Goal: Information Seeking & Learning: Learn about a topic

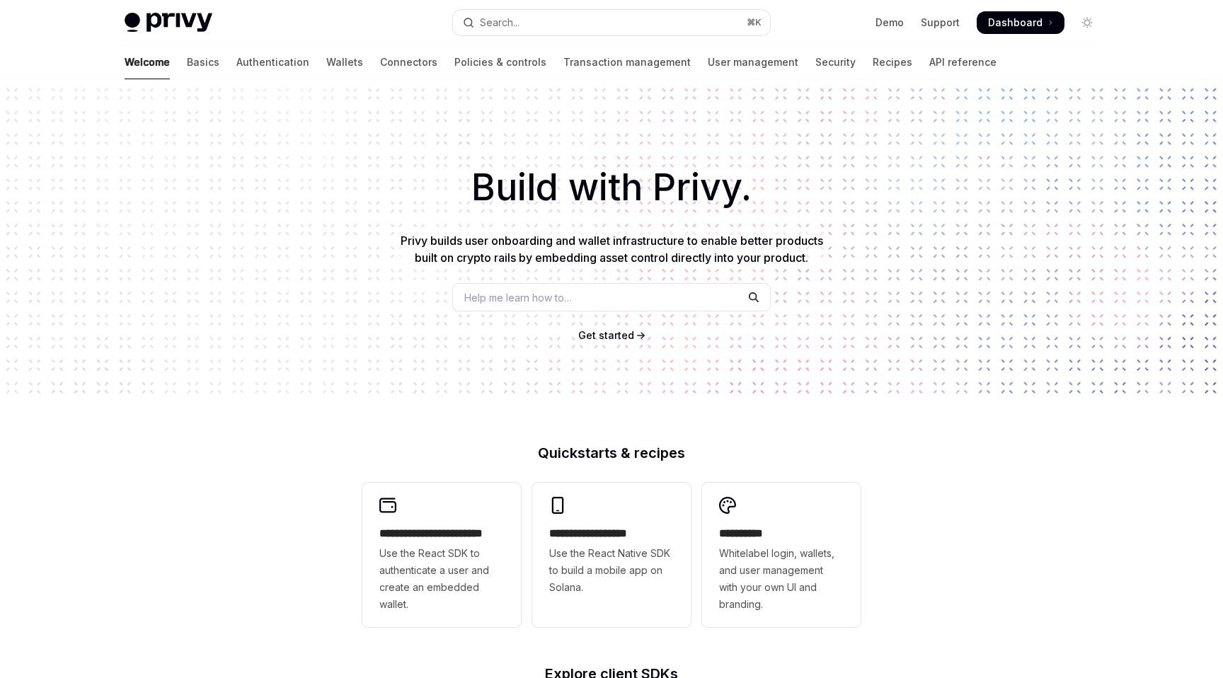
type textarea "*"
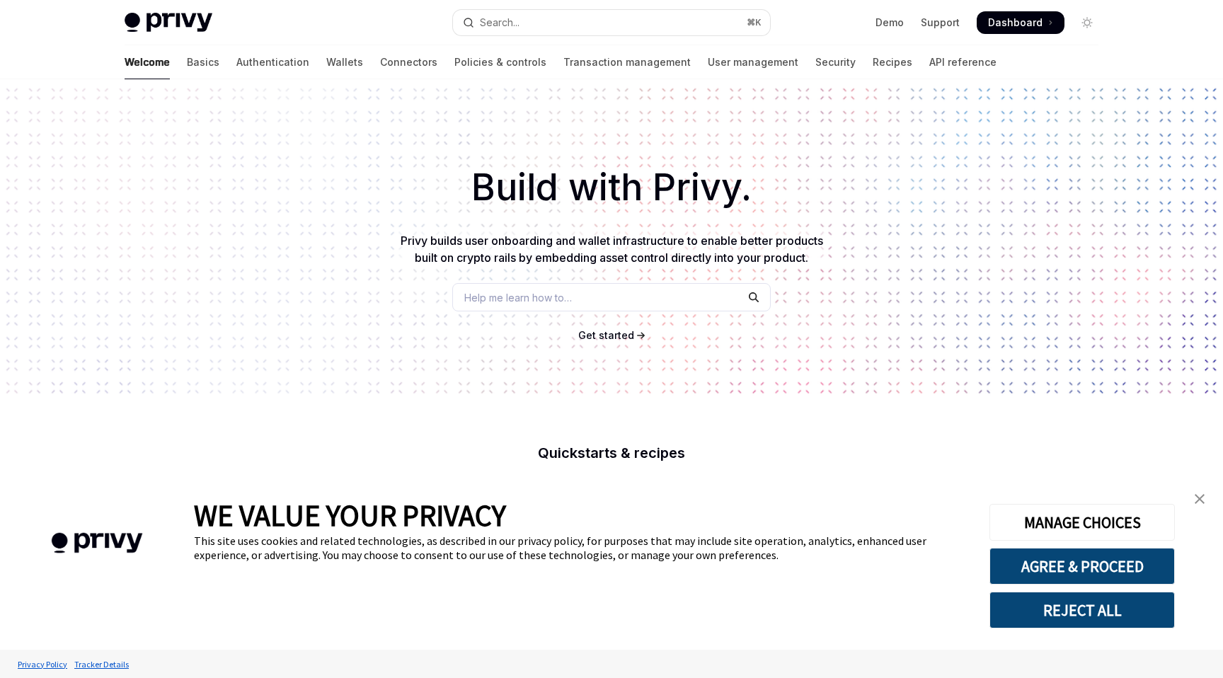
click at [1038, 26] on span "Dashboard" at bounding box center [1015, 23] width 54 height 14
click at [1197, 502] on img "close banner" at bounding box center [1200, 499] width 10 height 10
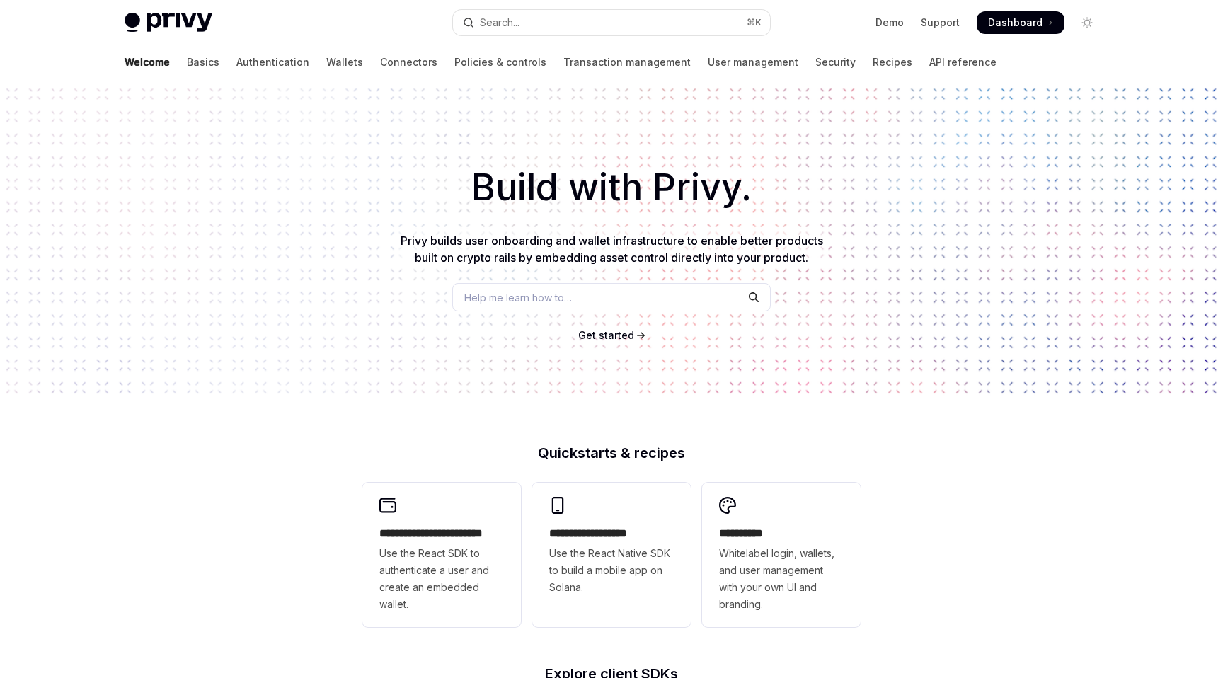
click at [606, 335] on span "Get started" at bounding box center [606, 335] width 56 height 12
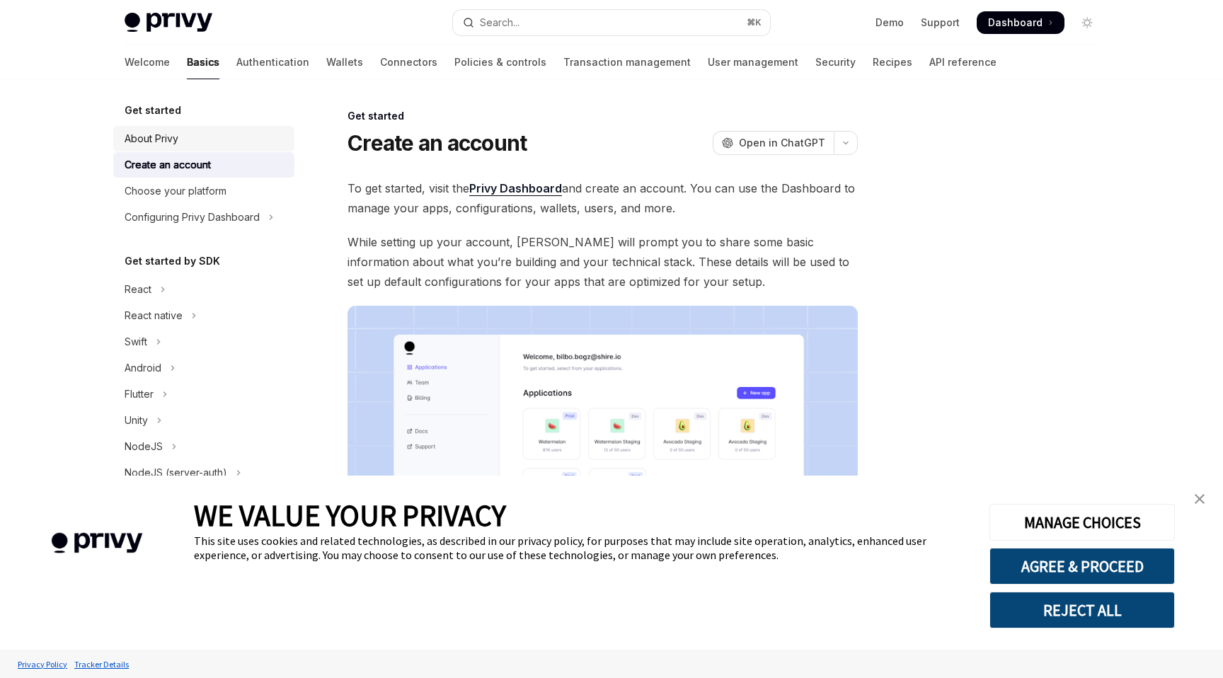
click at [155, 141] on div "About Privy" at bounding box center [152, 138] width 54 height 17
type textarea "*"
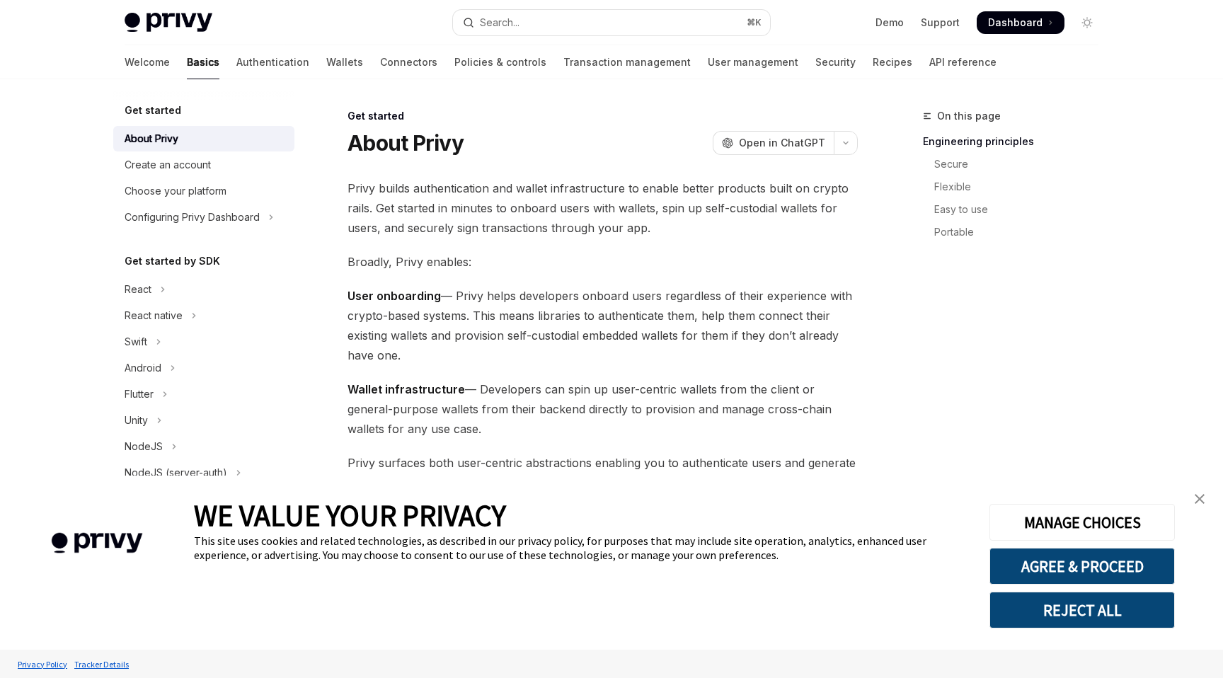
click at [1205, 497] on link "close banner" at bounding box center [1199, 499] width 28 height 28
